Goal: Task Accomplishment & Management: Manage account settings

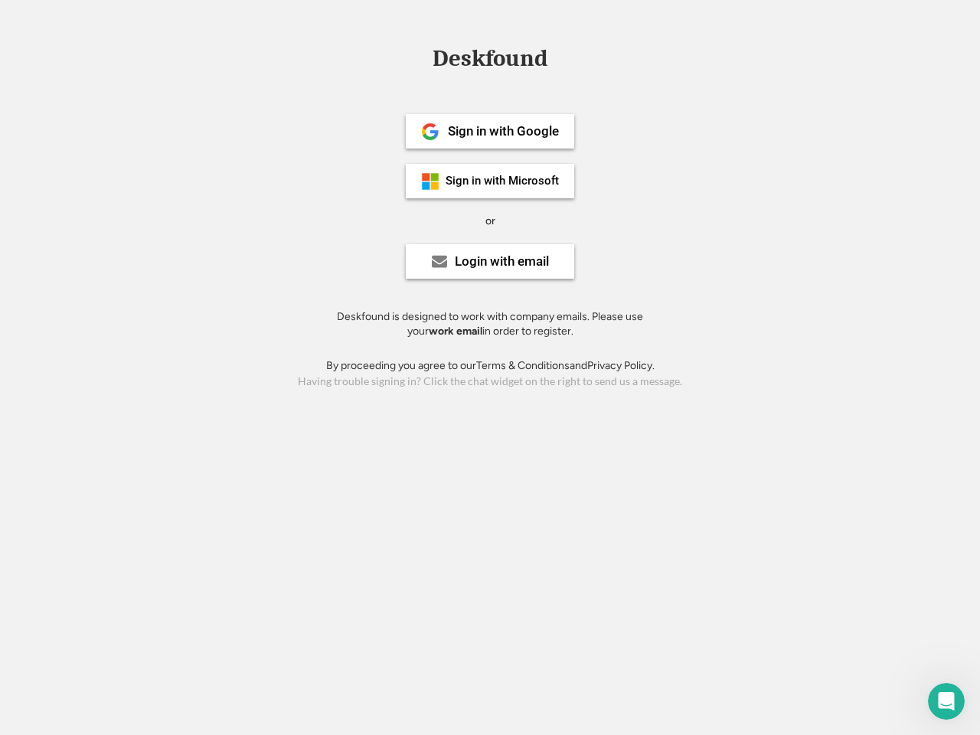
click at [490, 219] on div "or" at bounding box center [491, 221] width 10 height 15
click at [490, 61] on div "Deskfound" at bounding box center [490, 59] width 130 height 24
click at [420, 58] on div "Deskfound" at bounding box center [490, 61] width 980 height 29
click at [490, 61] on div "Deskfound" at bounding box center [490, 59] width 130 height 24
click at [490, 221] on div "or" at bounding box center [491, 221] width 10 height 15
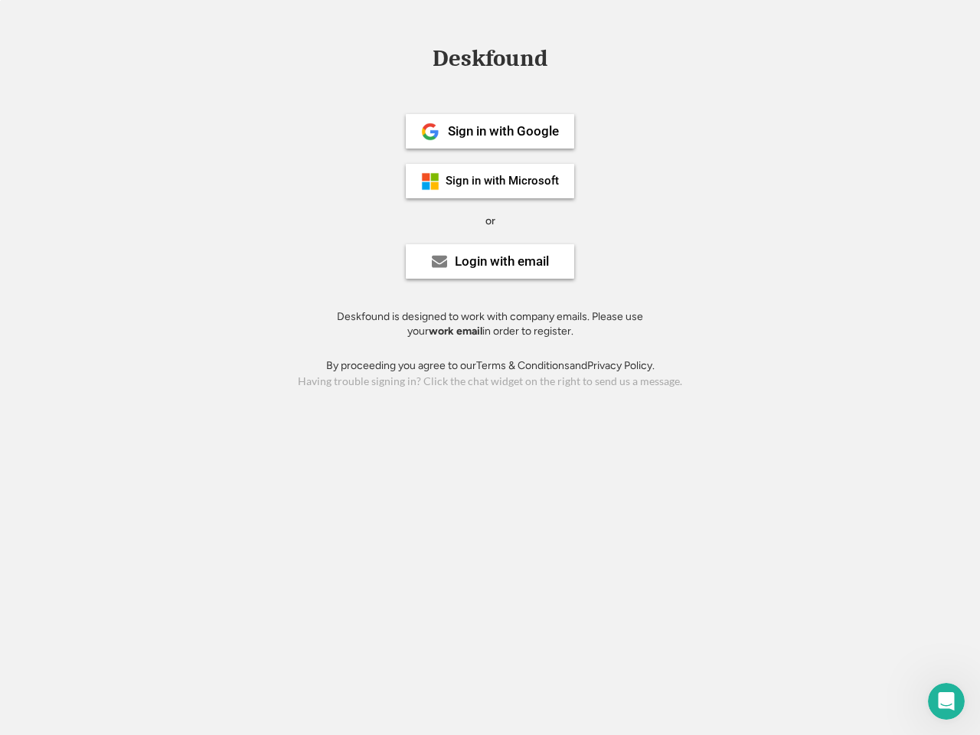
click at [490, 131] on div "Sign in with Google" at bounding box center [503, 131] width 111 height 13
click at [503, 131] on div "Sign in with Google" at bounding box center [503, 131] width 111 height 13
click at [430, 132] on img at bounding box center [430, 132] width 18 height 18
click at [490, 181] on div "Sign in with Microsoft" at bounding box center [502, 180] width 113 height 11
click at [503, 181] on div "Sign in with Microsoft" at bounding box center [502, 180] width 113 height 11
